Goal: Task Accomplishment & Management: Use online tool/utility

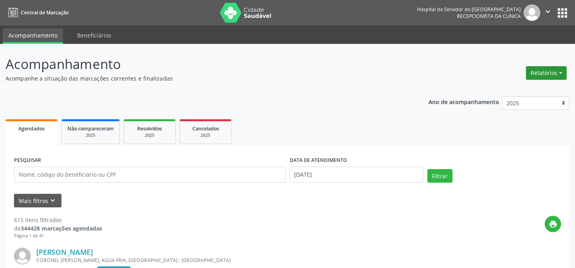
click at [553, 72] on button "Relatórios" at bounding box center [546, 73] width 41 height 14
click at [520, 89] on link "Agendamentos" at bounding box center [524, 89] width 86 height 11
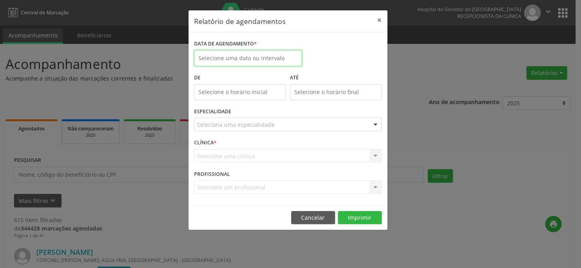
click at [259, 55] on input "text" at bounding box center [248, 58] width 108 height 16
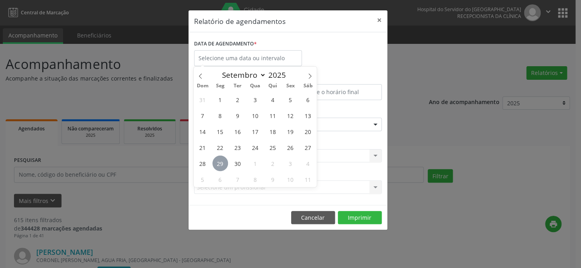
click at [222, 159] on span "29" at bounding box center [220, 164] width 16 height 16
click at [222, 159] on div "Selecione uma clínica Nenhum resultado encontrado para: " " Não há nenhuma opçã…" at bounding box center [288, 156] width 188 height 14
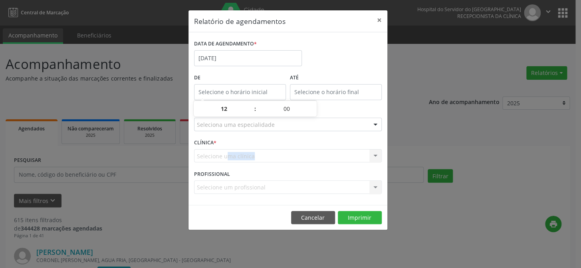
click at [240, 91] on input "text" at bounding box center [240, 92] width 92 height 16
click at [250, 115] on span at bounding box center [251, 113] width 6 height 8
type input "11:00"
type input "11"
click at [250, 115] on span at bounding box center [251, 113] width 6 height 8
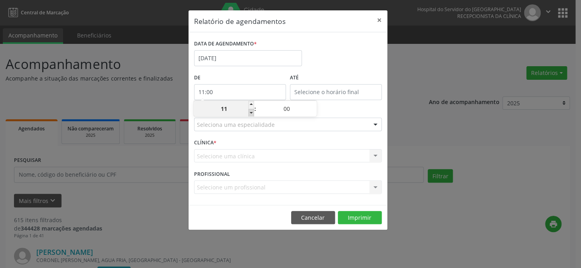
type input "10:00"
type input "10"
click at [250, 115] on span at bounding box center [251, 113] width 6 height 8
type input "09:00"
type input "09"
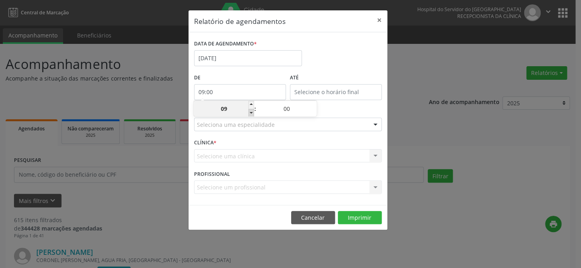
click at [250, 115] on span at bounding box center [251, 113] width 6 height 8
type input "08:00"
type input "08"
click at [250, 115] on span at bounding box center [251, 113] width 6 height 8
type input "07:00"
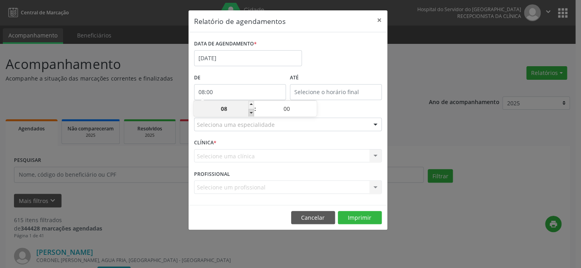
type input "07"
click at [319, 87] on input "12:00" at bounding box center [336, 92] width 92 height 16
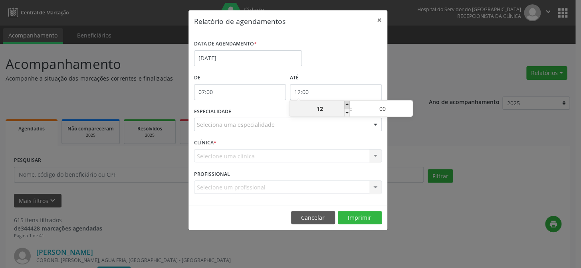
click at [348, 105] on span at bounding box center [347, 105] width 6 height 8
type input "13:00"
type input "13"
click at [348, 105] on span at bounding box center [347, 105] width 6 height 8
type input "14:00"
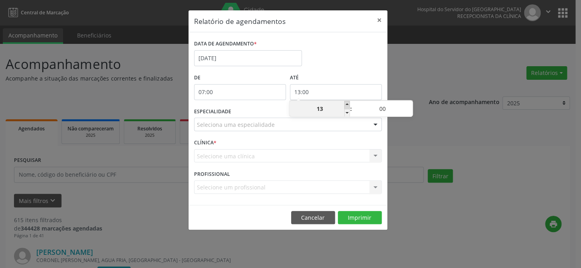
type input "14"
click at [348, 105] on span at bounding box center [347, 105] width 6 height 8
type input "15:00"
type input "15"
click at [348, 105] on span at bounding box center [347, 105] width 6 height 8
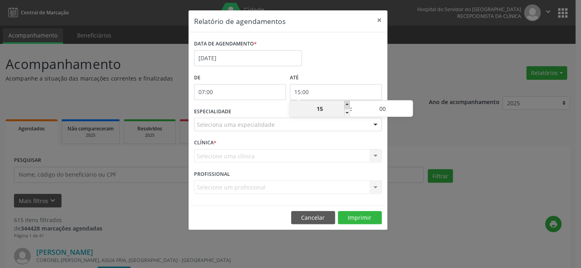
type input "16:00"
type input "16"
click at [348, 105] on span at bounding box center [347, 105] width 6 height 8
type input "17:00"
type input "17"
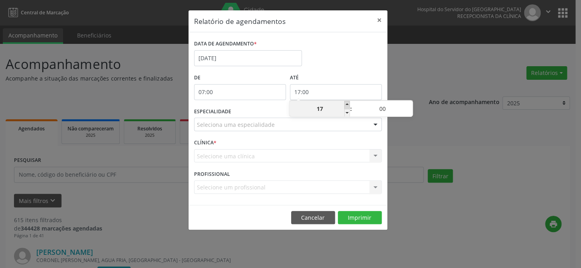
click at [348, 105] on span at bounding box center [347, 105] width 6 height 8
type input "18:00"
type input "18"
click at [348, 105] on span at bounding box center [347, 105] width 6 height 8
type input "19:00"
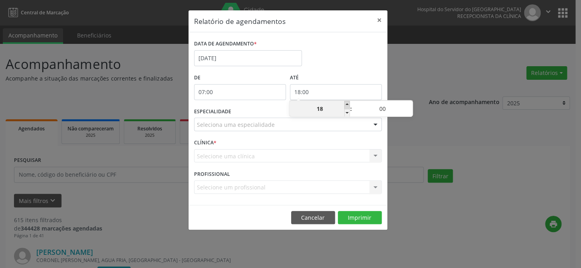
type input "19"
click at [348, 105] on span at bounding box center [347, 105] width 6 height 8
type input "20:00"
type input "20"
click at [348, 105] on span at bounding box center [347, 105] width 6 height 8
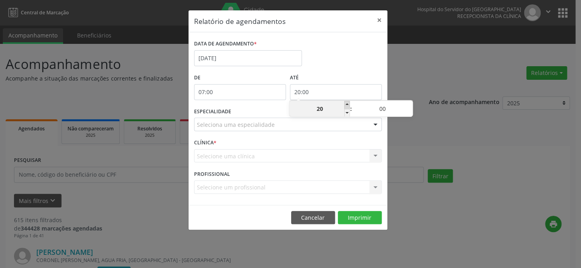
type input "21:00"
type input "21"
click at [375, 126] on div at bounding box center [375, 125] width 12 height 14
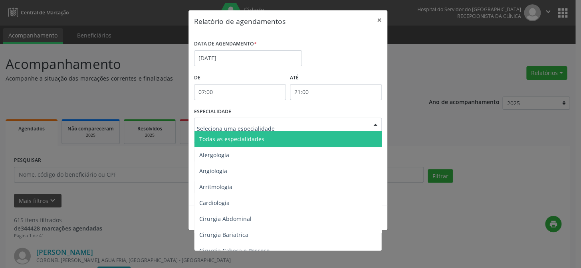
click at [358, 136] on span "Todas as especialidades" at bounding box center [288, 139] width 188 height 16
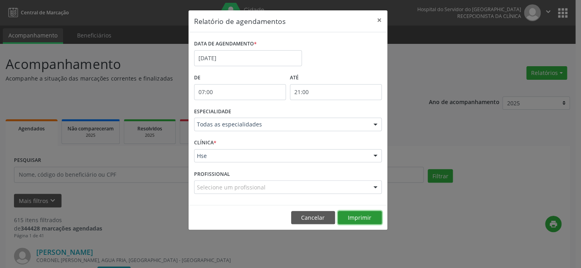
click at [357, 216] on button "Imprimir" at bounding box center [360, 218] width 44 height 14
click at [378, 15] on button "×" at bounding box center [379, 20] width 16 height 20
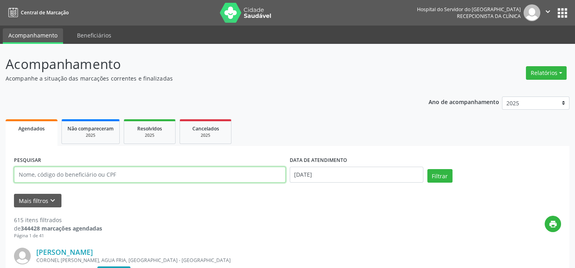
click at [15, 170] on input "text" at bounding box center [150, 175] width 272 height 16
type input "54225612449"
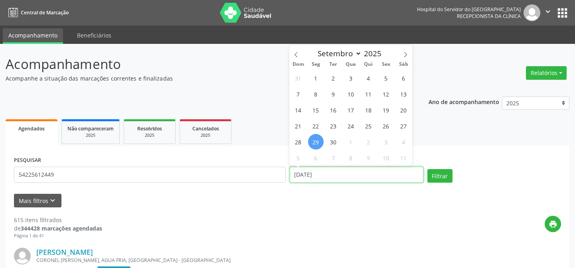
click at [302, 175] on input "[DATE]" at bounding box center [357, 175] width 134 height 16
click at [427, 169] on button "Filtrar" at bounding box center [439, 176] width 25 height 14
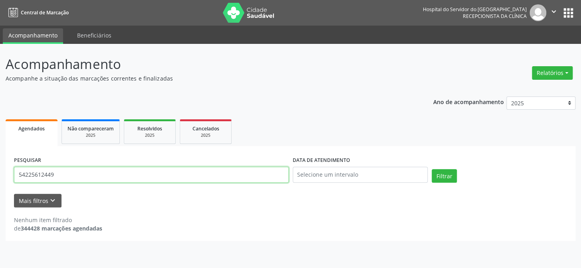
click at [76, 177] on input "54225612449" at bounding box center [151, 175] width 275 height 16
type input "54225612449ivonete [PERSON_NAME]"
click at [431, 169] on button "Filtrar" at bounding box center [443, 176] width 25 height 14
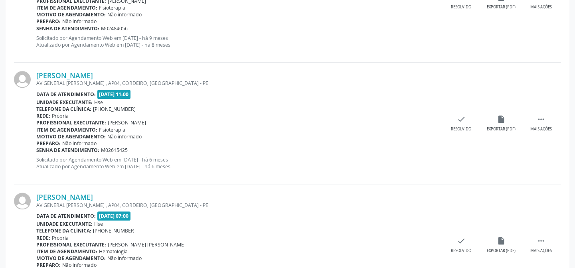
scroll to position [1689, 0]
